Goal: Task Accomplishment & Management: Manage account settings

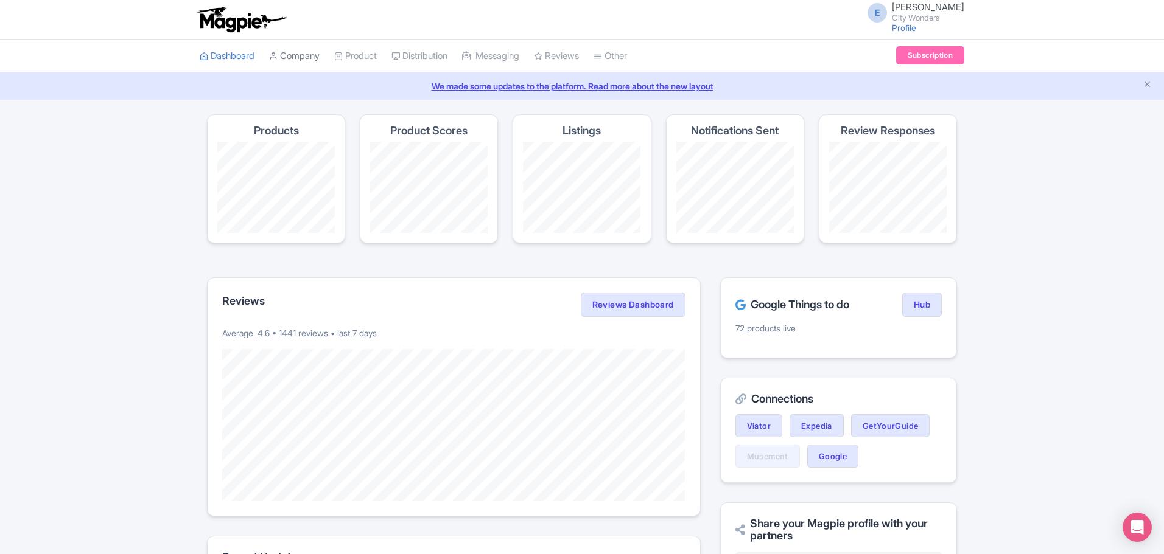
click at [302, 58] on link "Company" at bounding box center [294, 56] width 51 height 33
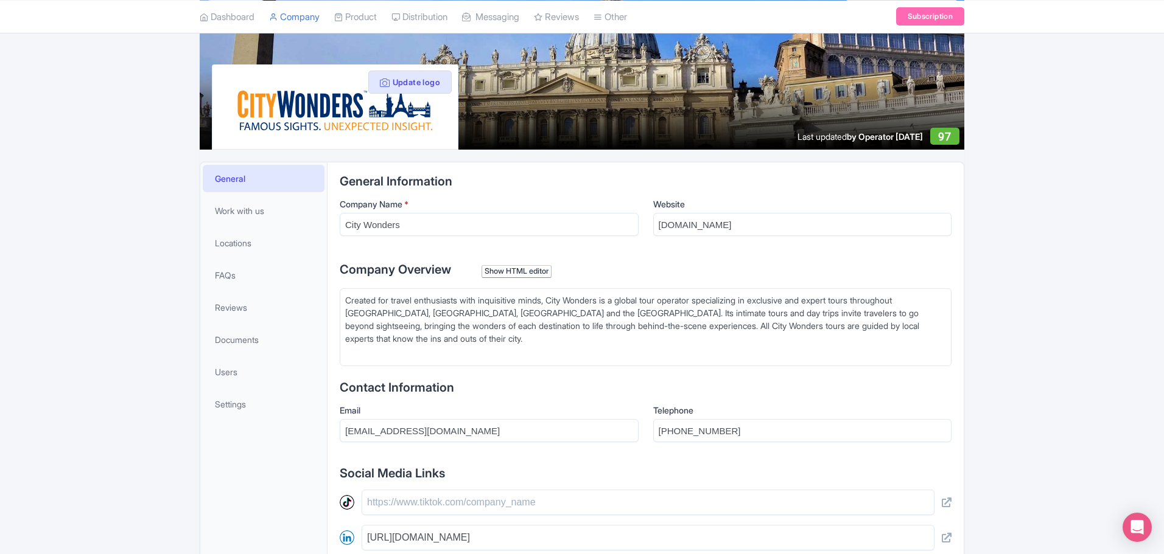
scroll to position [122, 0]
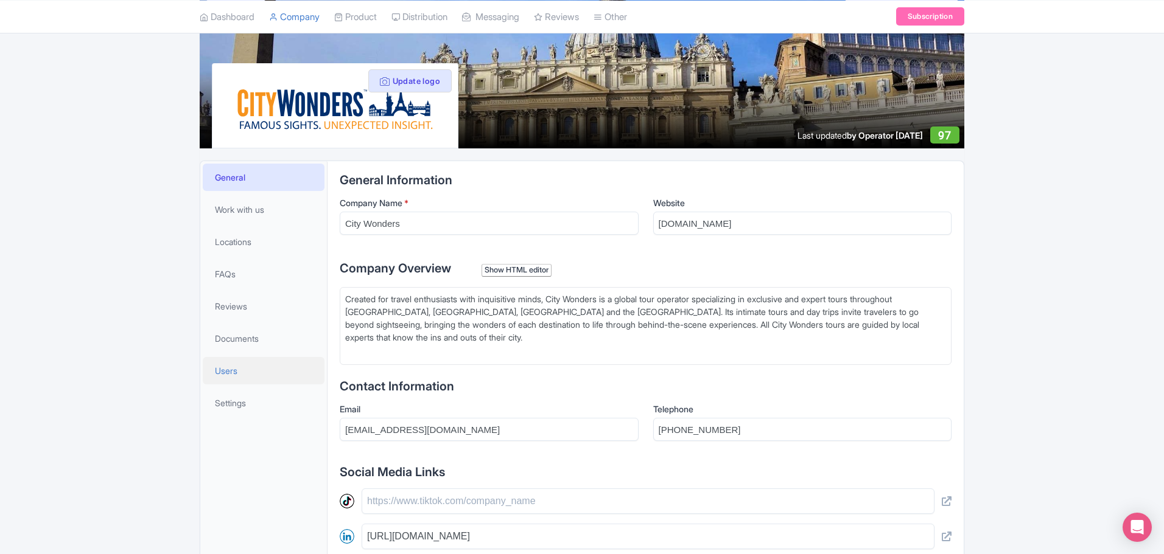
click at [223, 363] on link "Users" at bounding box center [264, 370] width 122 height 27
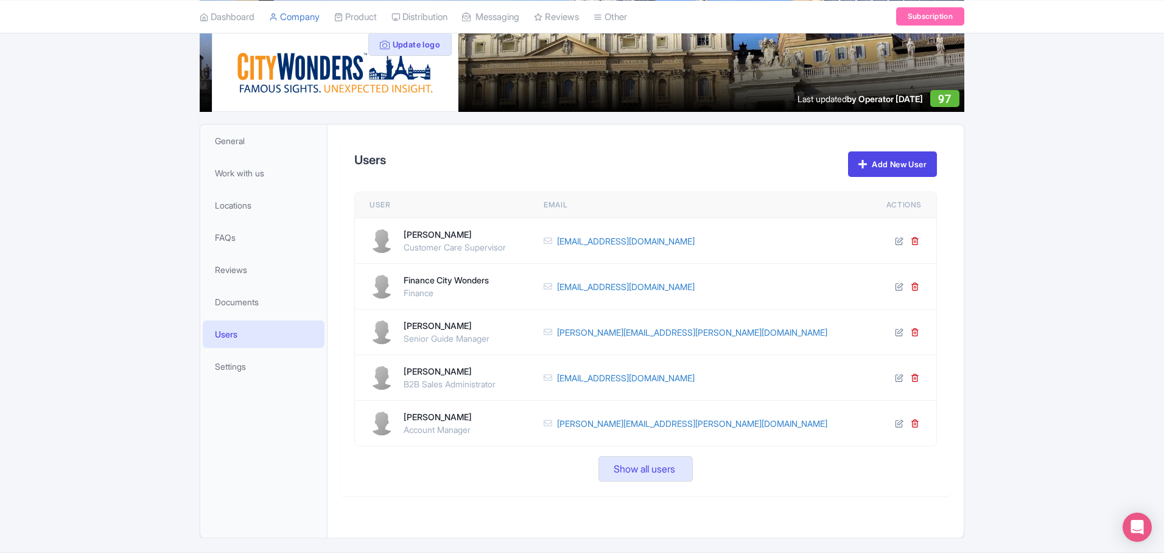
scroll to position [194, 0]
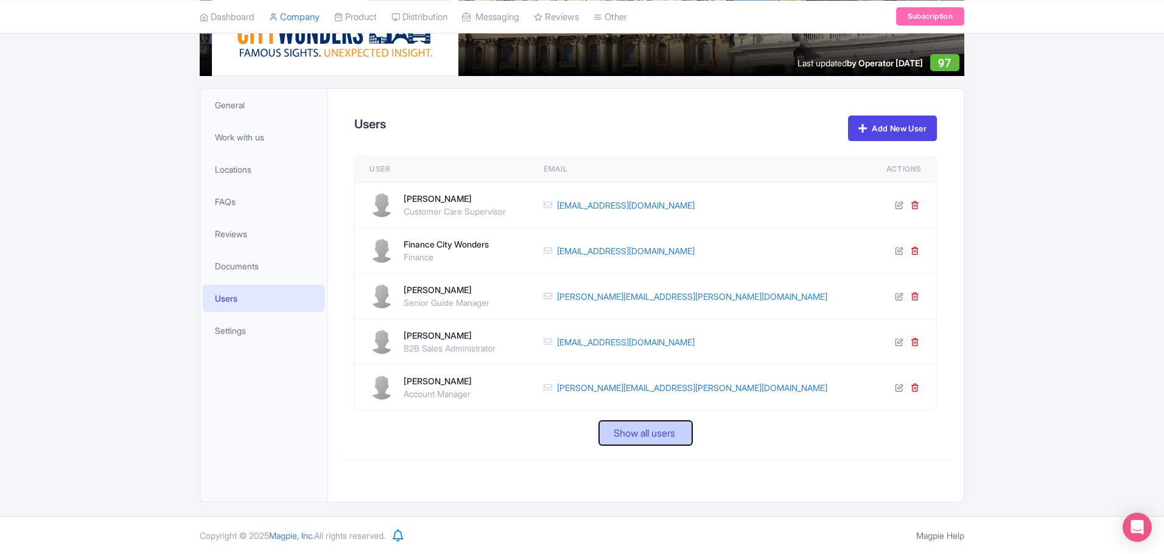
click at [622, 440] on span "Show all users" at bounding box center [644, 433] width 61 height 15
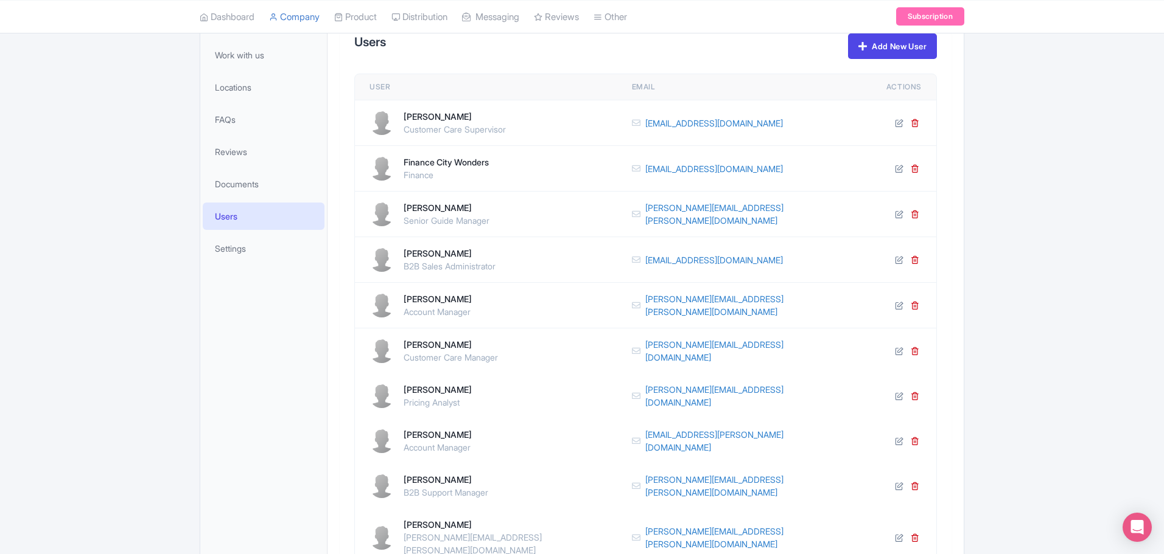
scroll to position [255, 0]
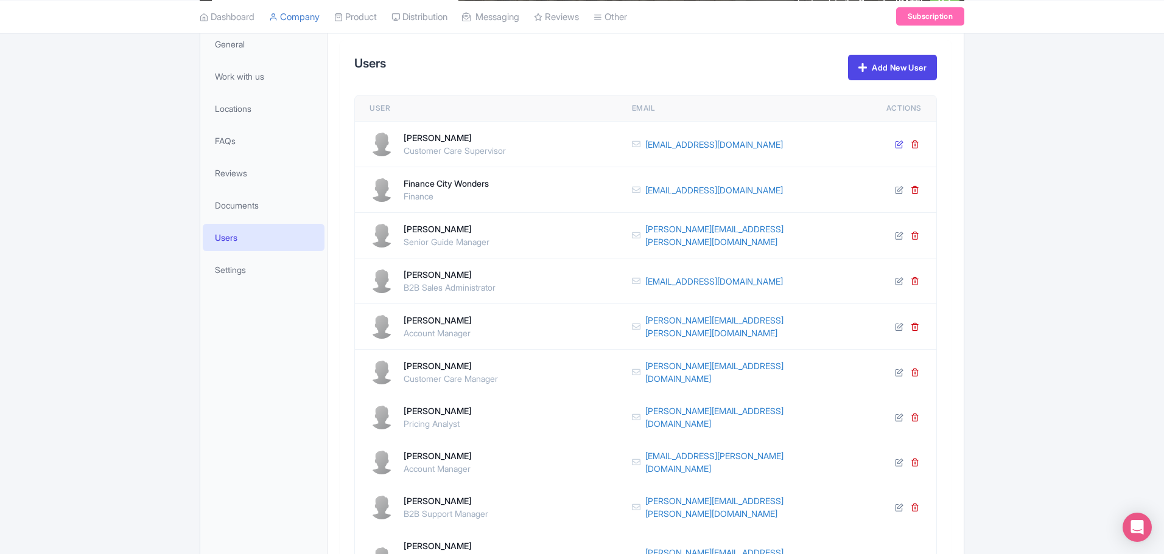
click at [900, 144] on icon at bounding box center [899, 144] width 9 height 9
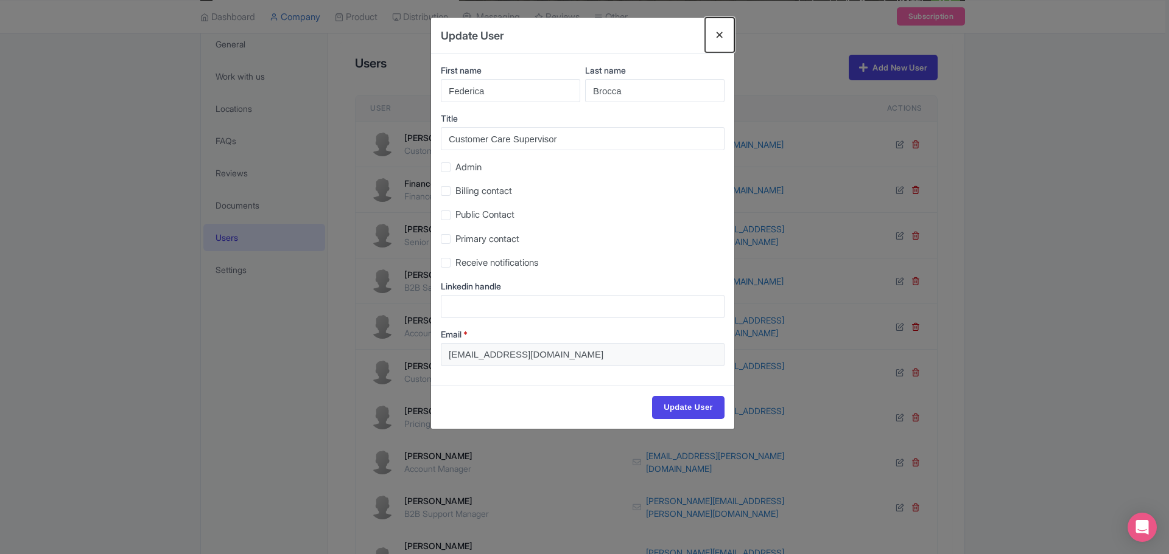
click at [717, 35] on button "Close" at bounding box center [719, 35] width 29 height 35
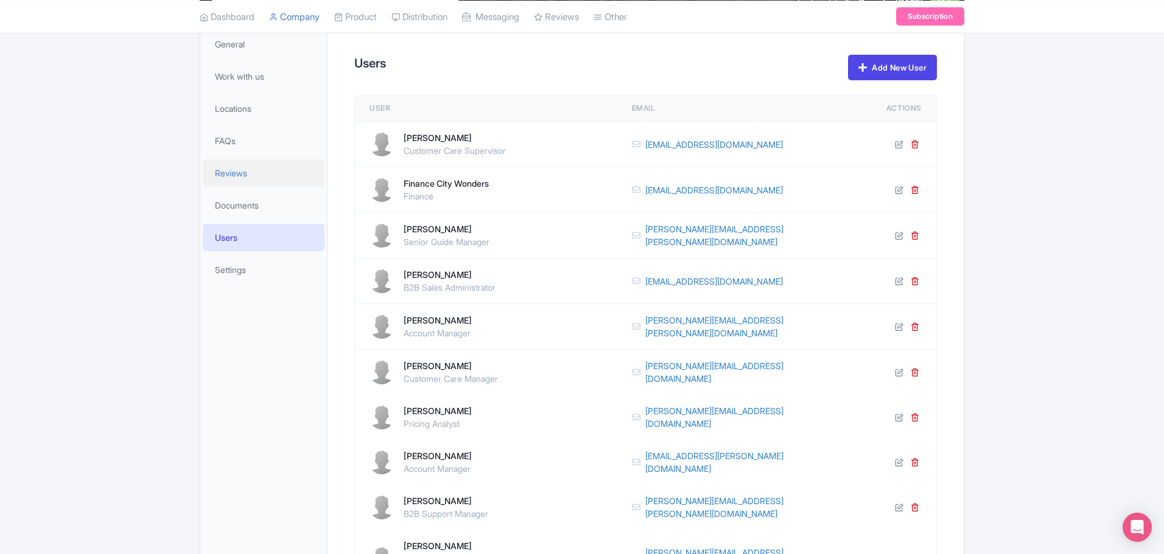
click at [242, 173] on span "Reviews" at bounding box center [231, 173] width 32 height 13
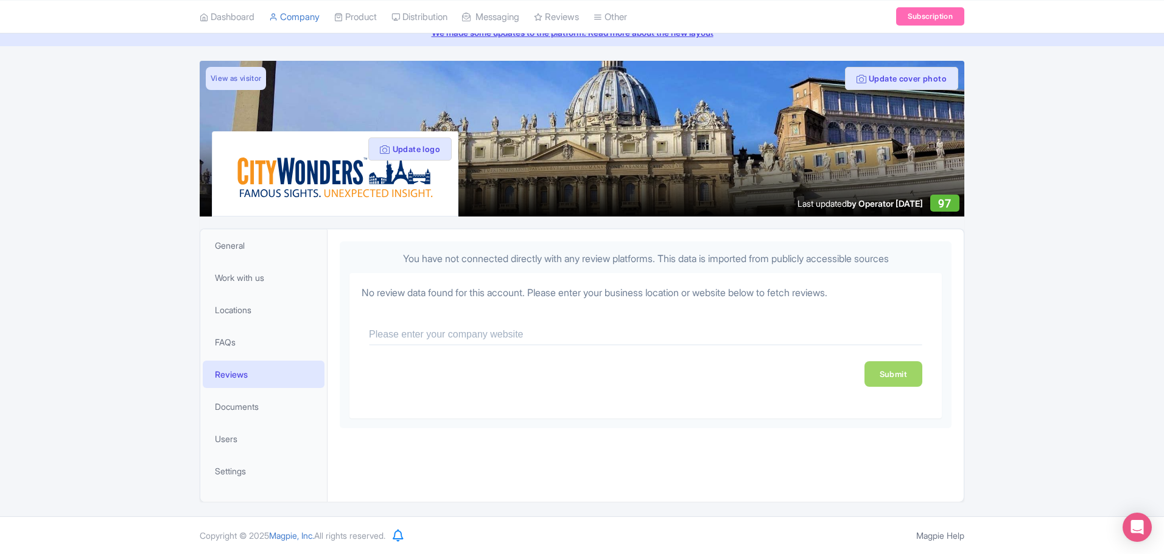
scroll to position [54, 0]
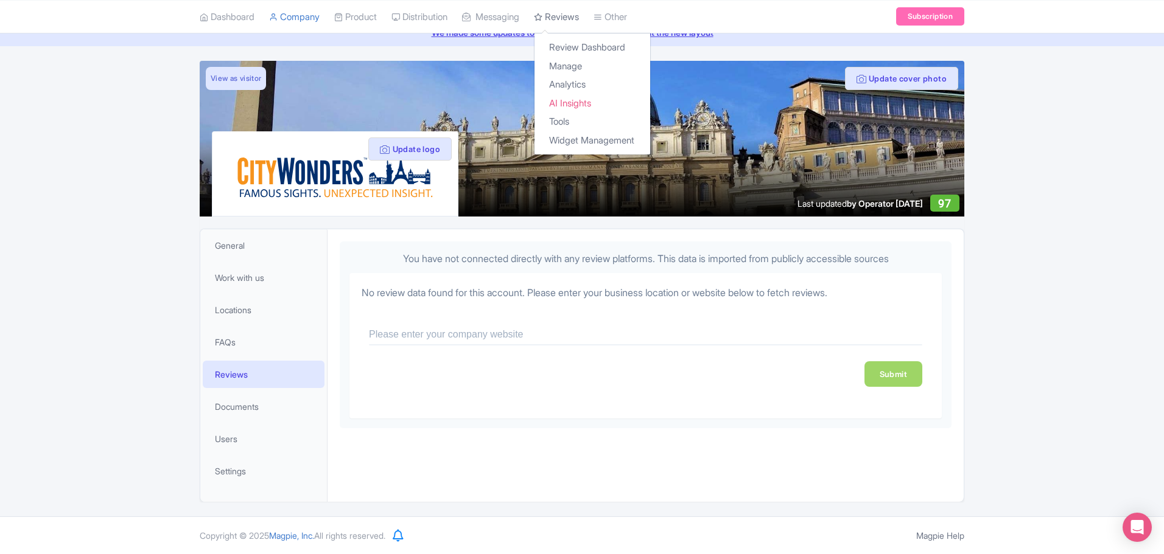
click at [542, 16] on icon at bounding box center [538, 16] width 9 height 9
click at [577, 122] on link "Tools" at bounding box center [592, 122] width 116 height 19
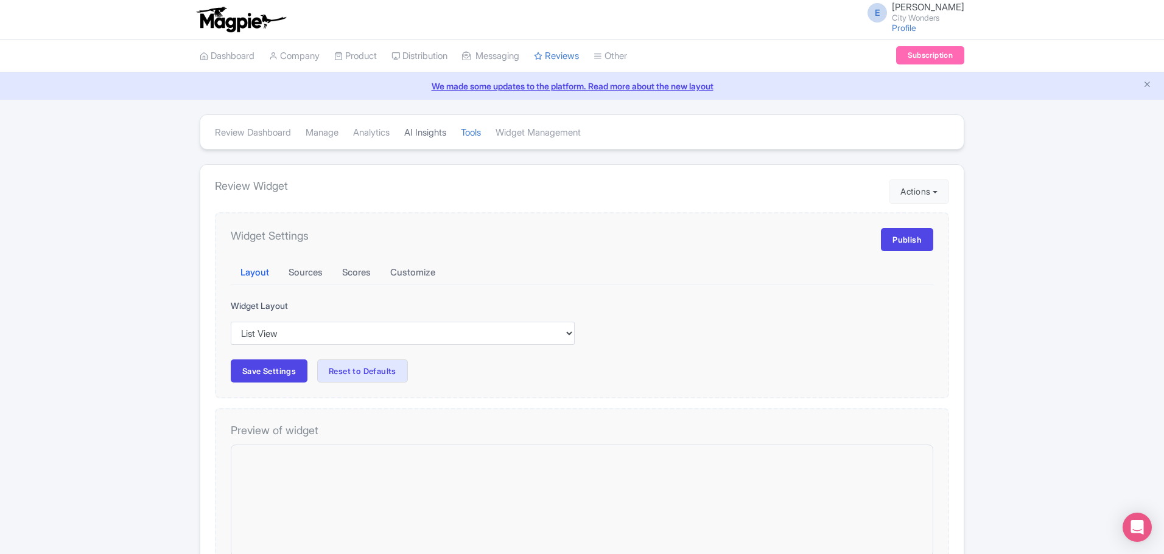
click at [428, 138] on link "AI Insights" at bounding box center [425, 132] width 42 height 33
click at [366, 138] on link "Analytics" at bounding box center [371, 132] width 37 height 33
click at [317, 134] on link "Manage" at bounding box center [322, 132] width 33 height 33
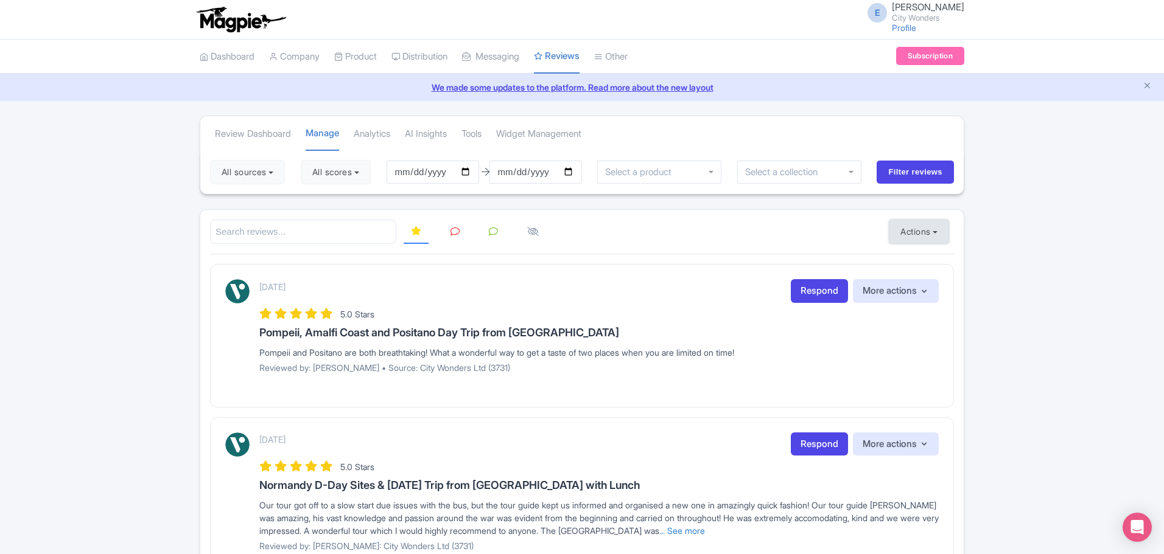
click at [912, 228] on button "Actions" at bounding box center [919, 232] width 60 height 24
click at [912, 255] on link "Import new reviews" at bounding box center [960, 263] width 143 height 24
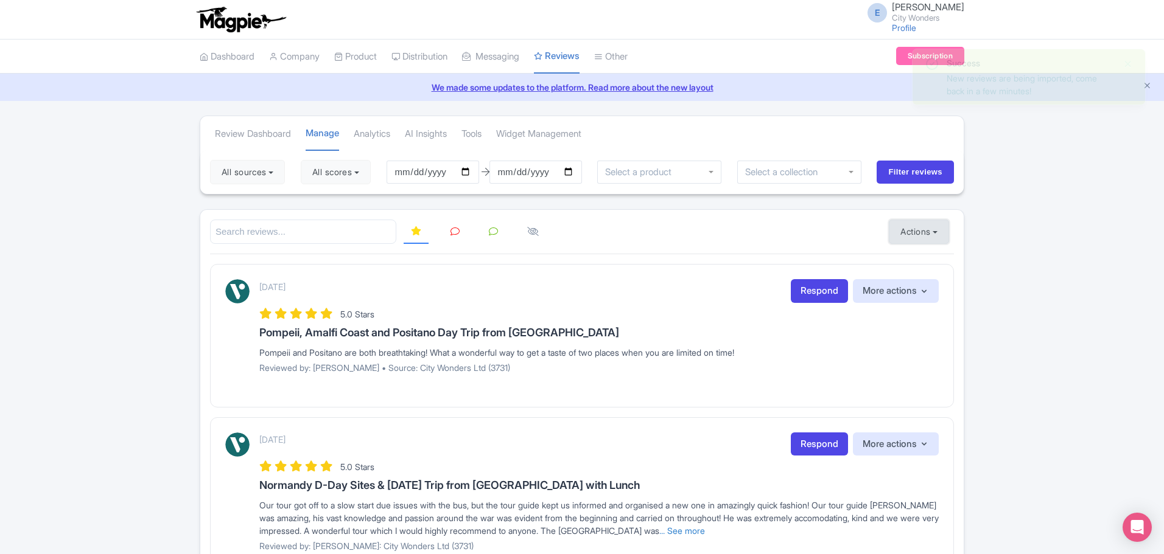
click at [906, 229] on button "Actions" at bounding box center [919, 232] width 60 height 24
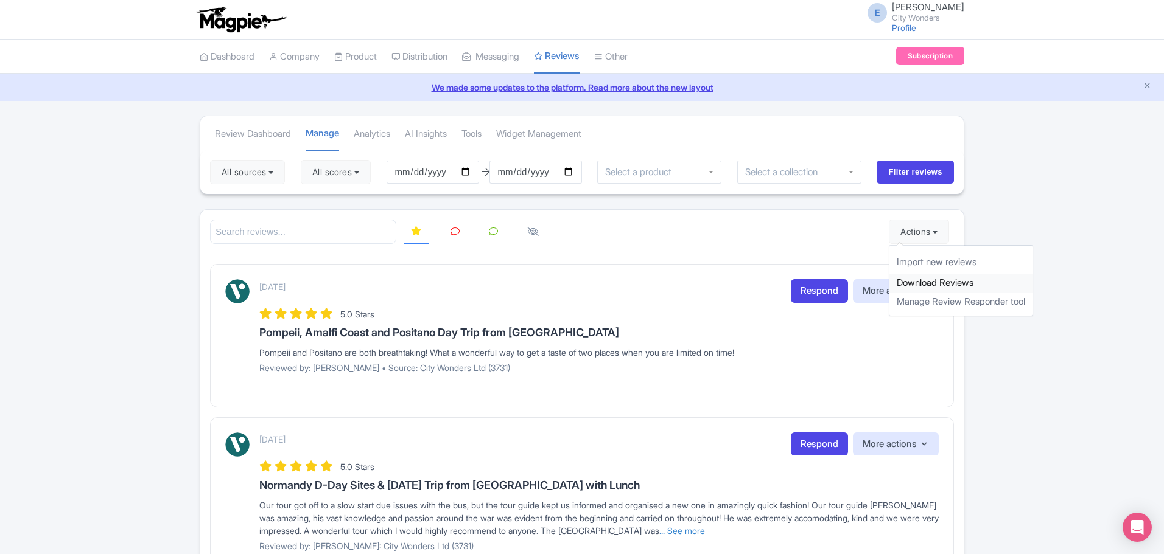
click at [907, 282] on link "Download Reviews" at bounding box center [960, 283] width 143 height 19
click at [911, 300] on link "Manage Review Responder tool" at bounding box center [960, 302] width 143 height 19
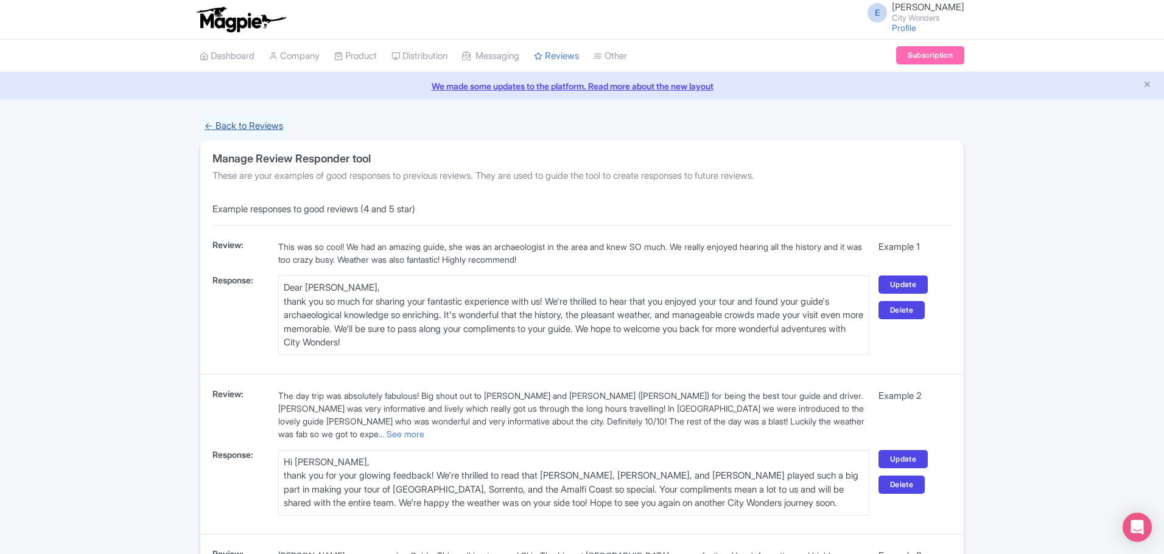
click at [243, 124] on link "← Back to Reviews" at bounding box center [244, 126] width 88 height 24
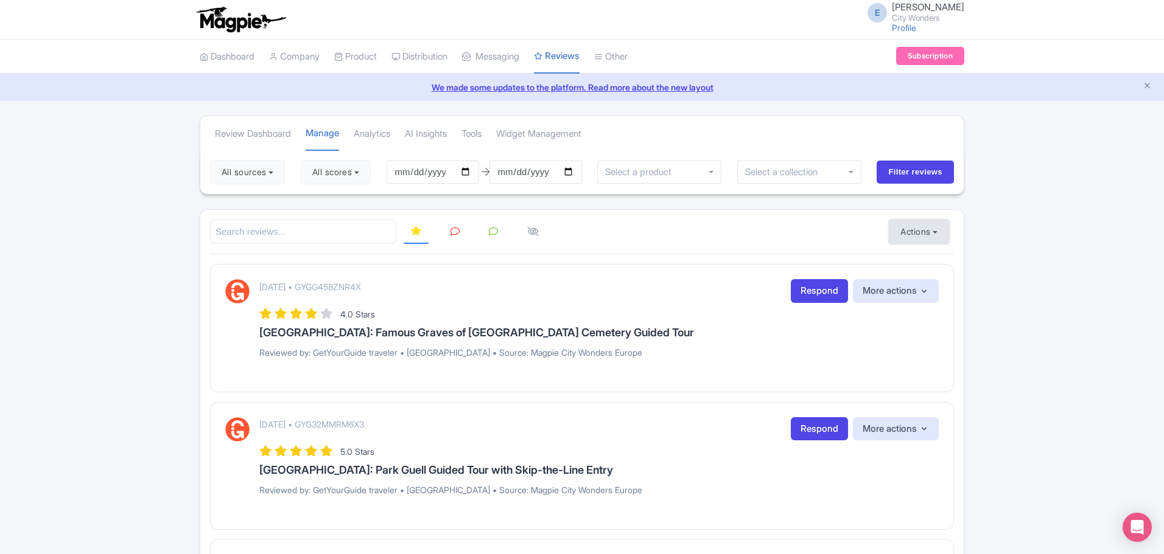
click at [904, 231] on button "Actions" at bounding box center [919, 232] width 60 height 24
click at [914, 296] on link "Manage Review Responder tool" at bounding box center [960, 302] width 143 height 19
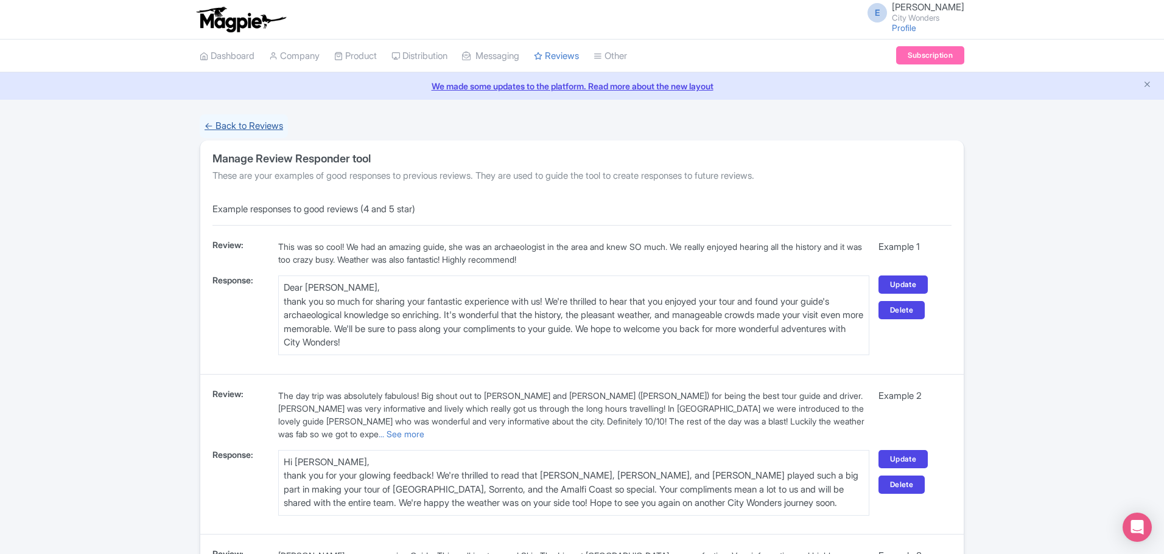
click at [217, 124] on link "← Back to Reviews" at bounding box center [244, 126] width 88 height 24
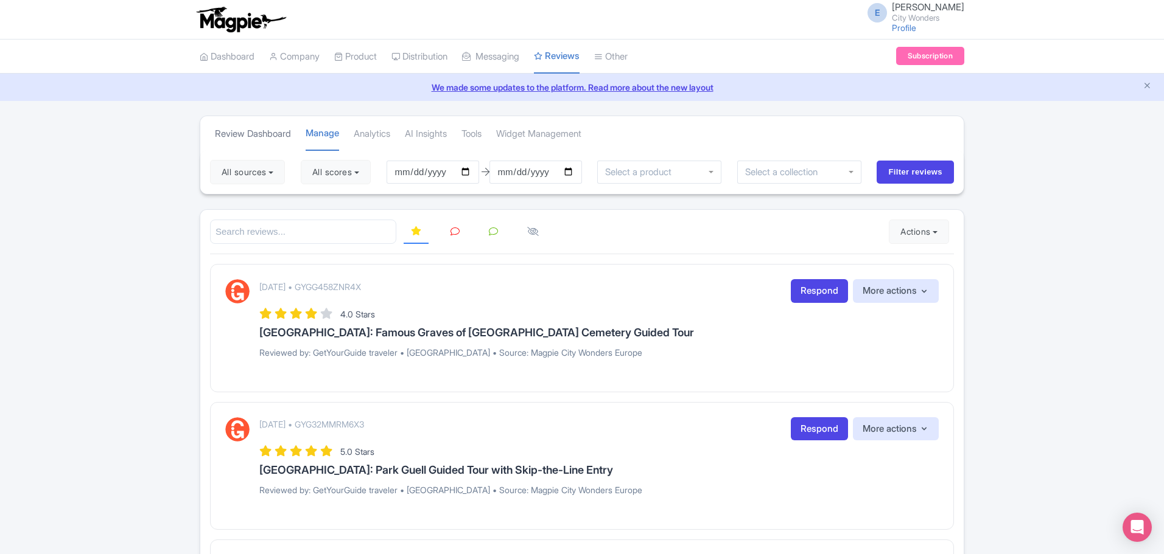
click at [264, 139] on link "Review Dashboard" at bounding box center [253, 133] width 76 height 33
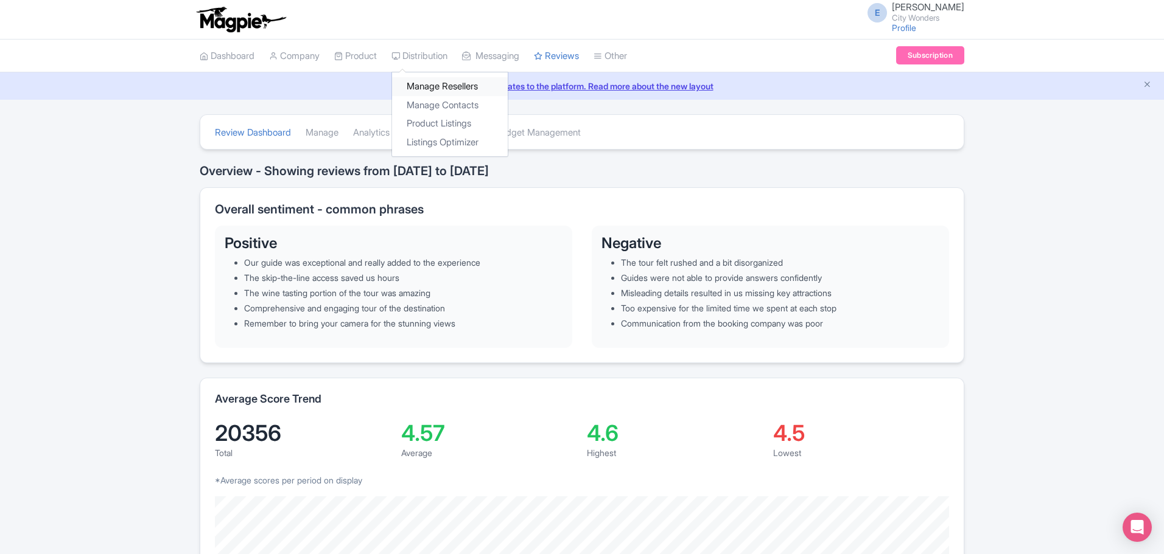
click at [428, 83] on link "Manage Resellers" at bounding box center [450, 86] width 116 height 19
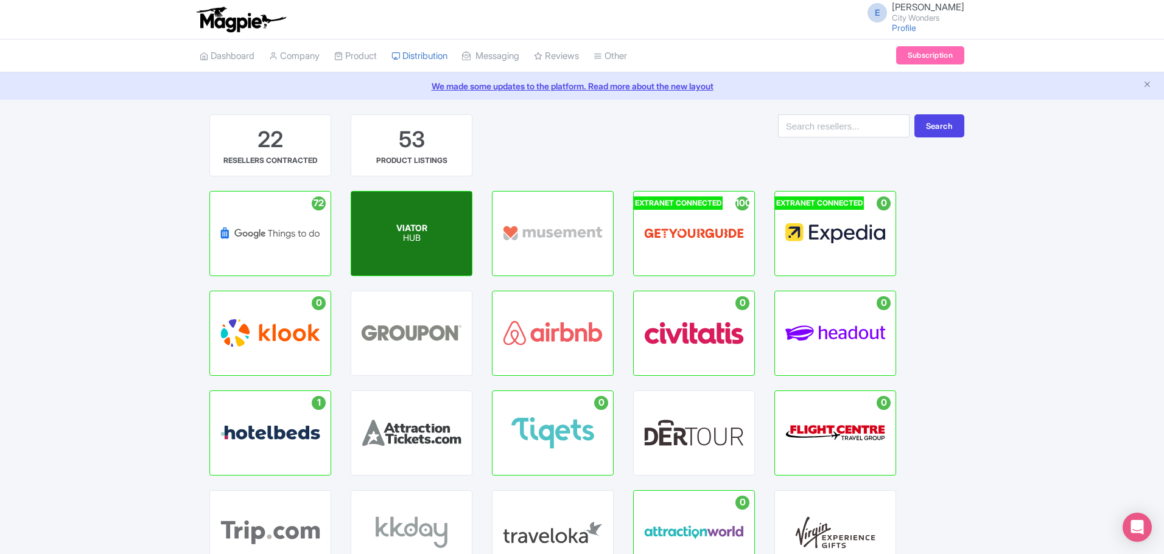
click at [407, 229] on span "VIATOR" at bounding box center [411, 228] width 31 height 10
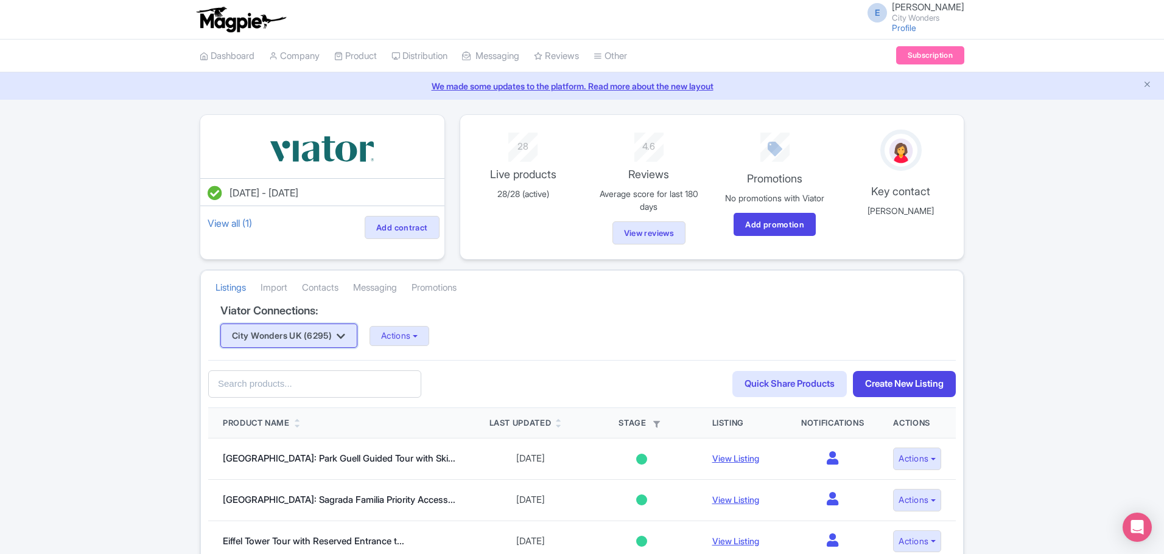
click at [273, 335] on button "City Wonders UK (6295)" at bounding box center [288, 336] width 137 height 24
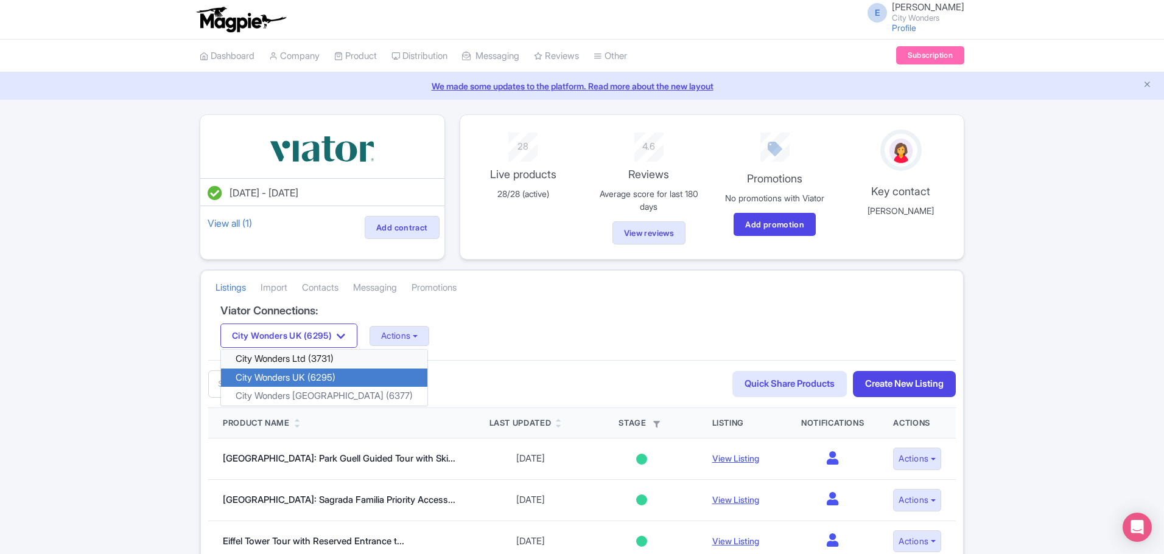
click at [270, 352] on link "City Wonders Ltd (3731)" at bounding box center [324, 359] width 206 height 19
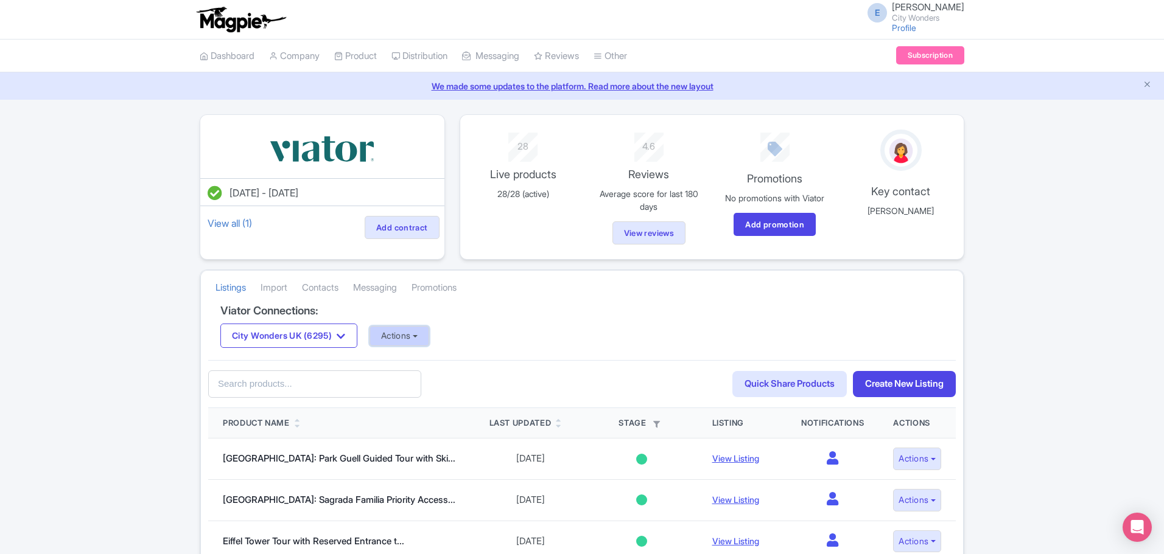
click at [404, 340] on button "Actions" at bounding box center [399, 336] width 60 height 20
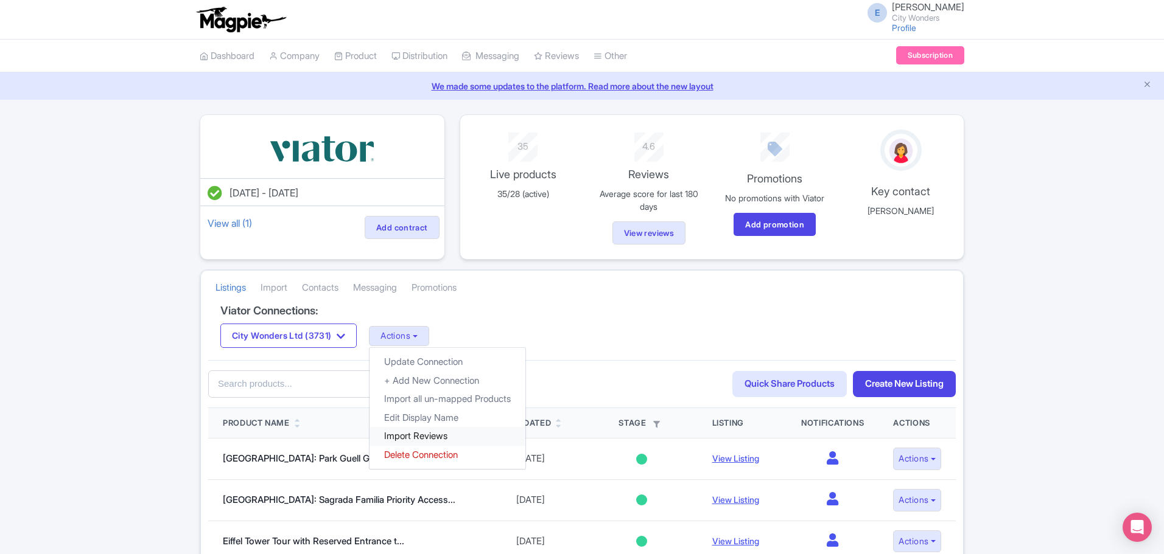
click at [423, 433] on link "Import Reviews" at bounding box center [447, 436] width 156 height 19
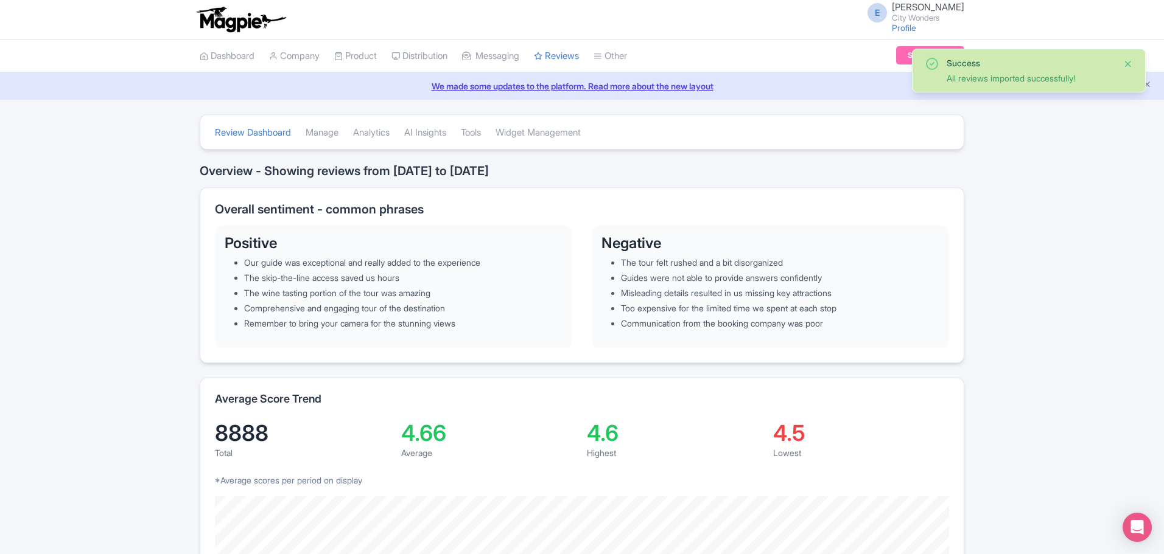
click at [1129, 63] on button "Close" at bounding box center [1128, 64] width 10 height 15
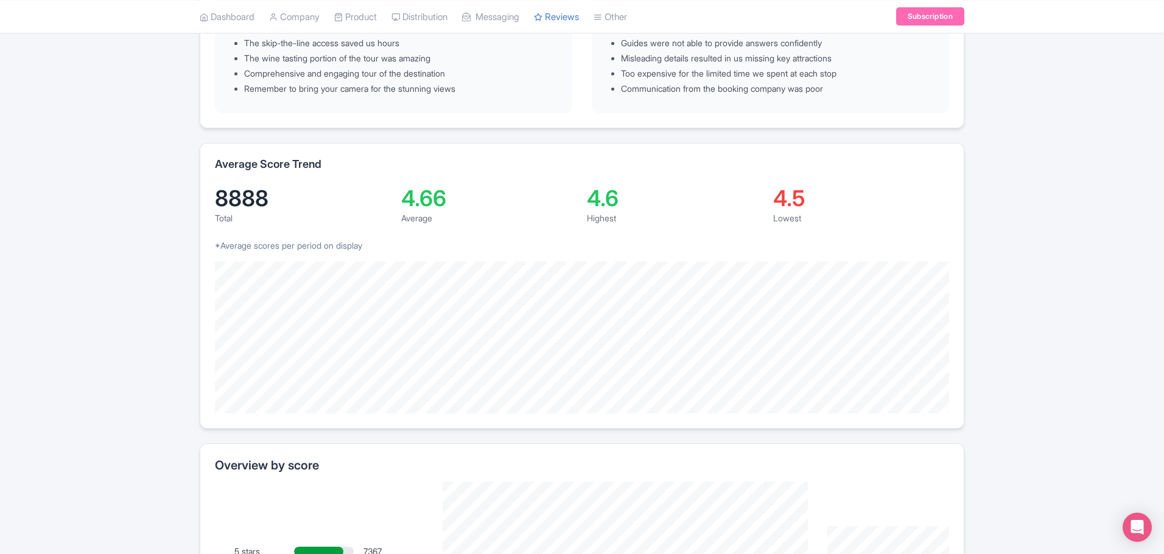
scroll to position [426, 0]
